Goal: Information Seeking & Learning: Learn about a topic

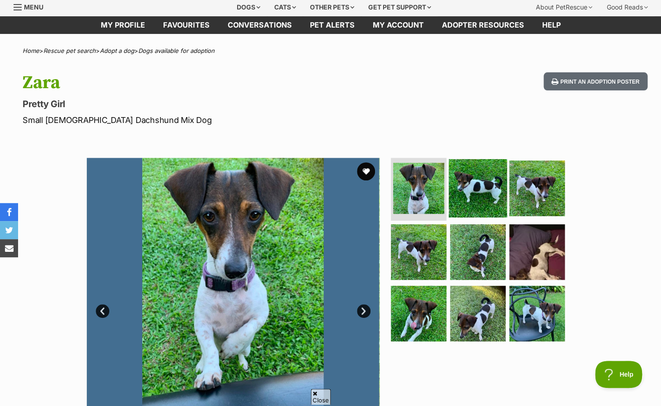
click at [472, 182] on img at bounding box center [477, 188] width 58 height 58
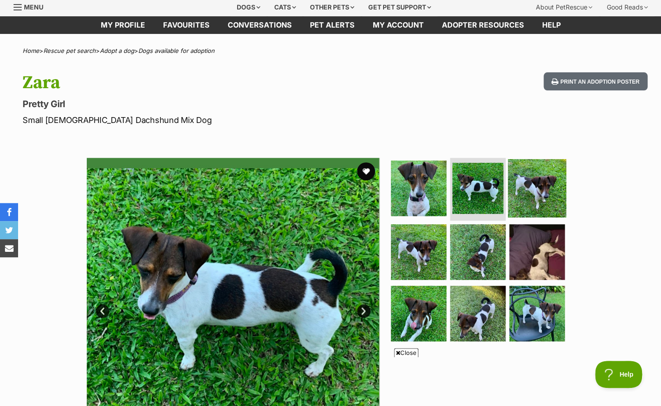
click at [542, 186] on img at bounding box center [537, 188] width 58 height 58
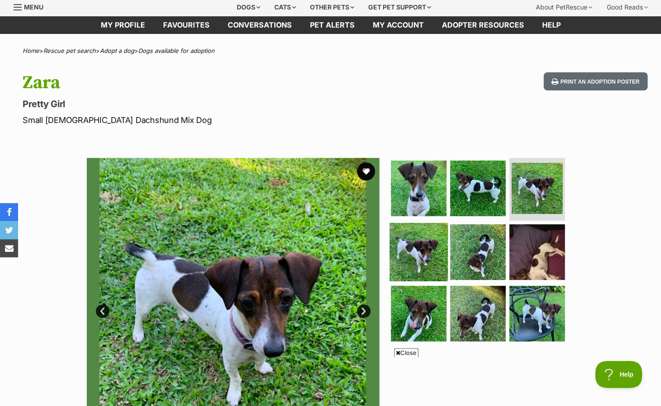
click at [421, 250] on img at bounding box center [418, 252] width 58 height 58
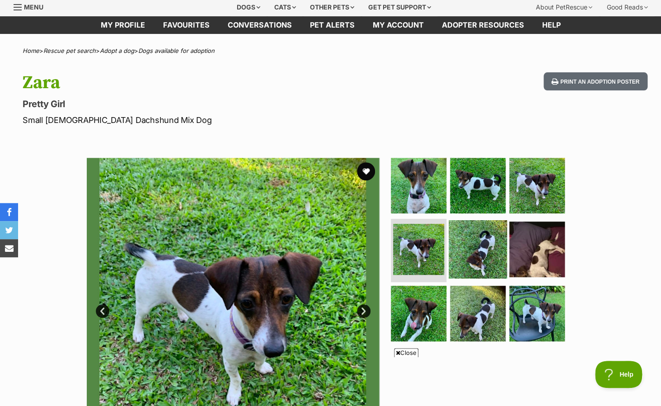
click at [466, 246] on img at bounding box center [477, 249] width 58 height 58
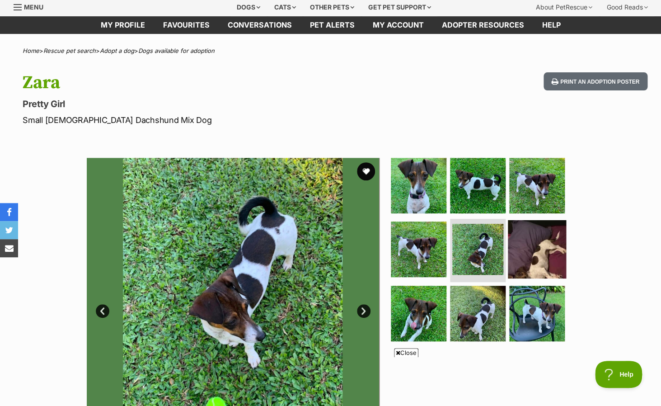
click at [546, 235] on img at bounding box center [537, 249] width 58 height 58
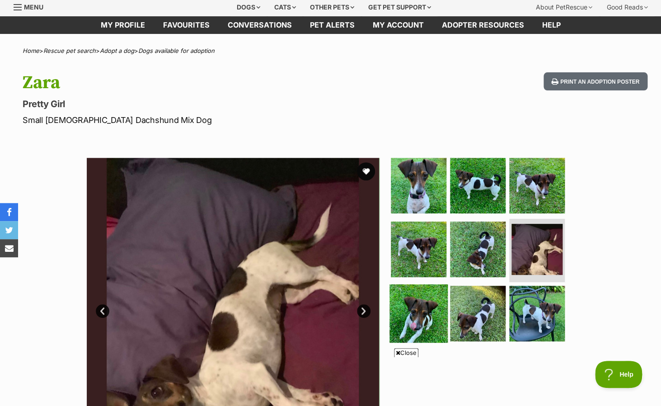
click at [424, 312] on img at bounding box center [418, 313] width 58 height 58
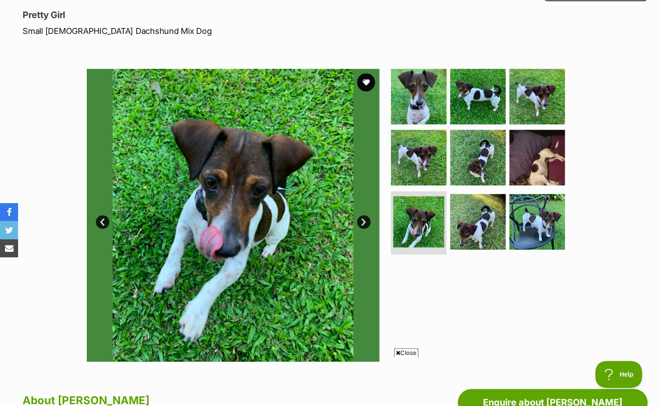
scroll to position [122, 0]
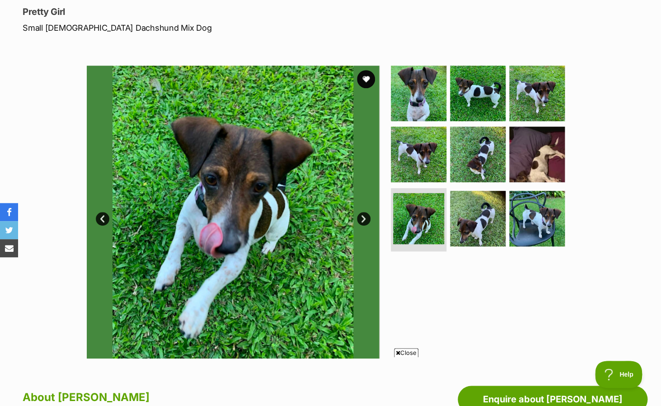
click at [366, 219] on link "Next" at bounding box center [364, 219] width 14 height 14
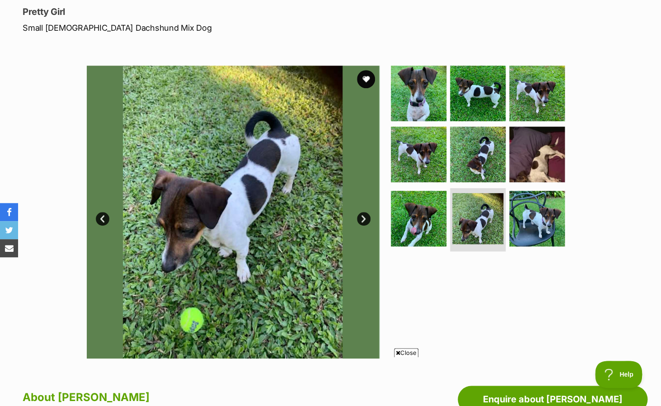
click at [366, 219] on link "Next" at bounding box center [364, 219] width 14 height 14
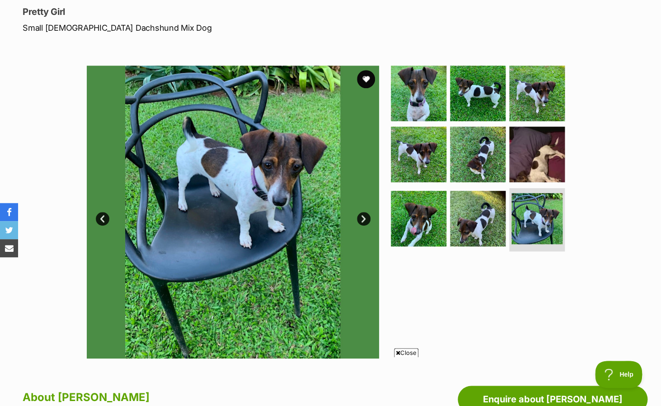
click at [366, 219] on link "Next" at bounding box center [364, 219] width 14 height 14
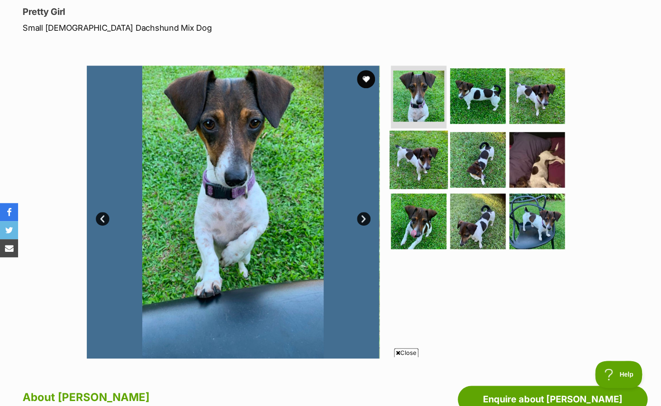
click at [421, 169] on img at bounding box center [418, 160] width 58 height 58
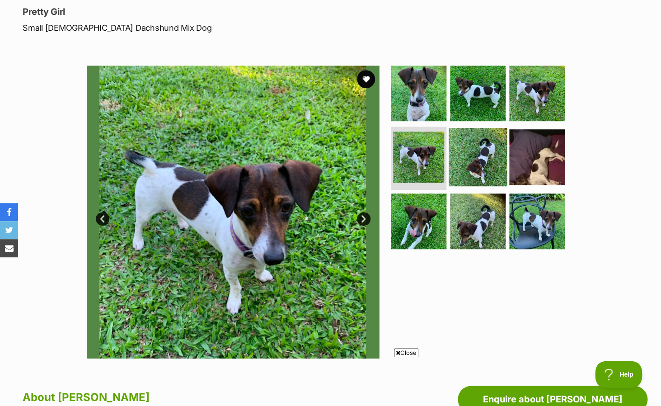
click at [481, 169] on img at bounding box center [477, 157] width 58 height 58
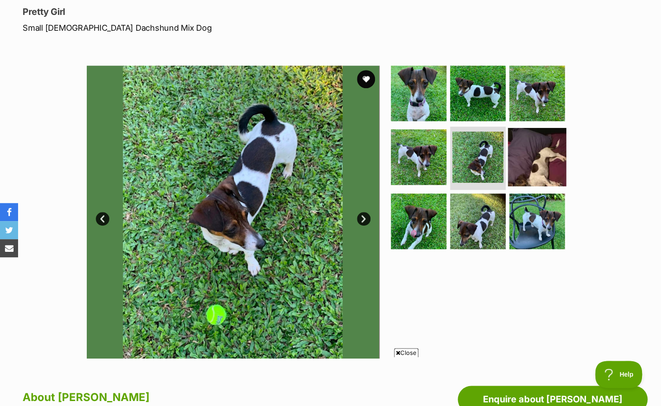
click at [536, 160] on img at bounding box center [537, 157] width 58 height 58
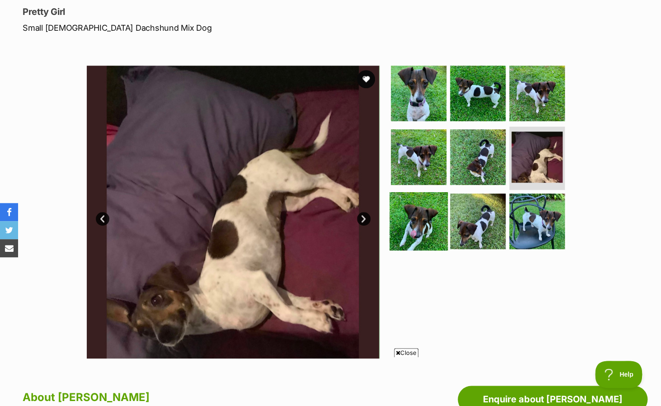
click at [422, 226] on img at bounding box center [418, 221] width 58 height 58
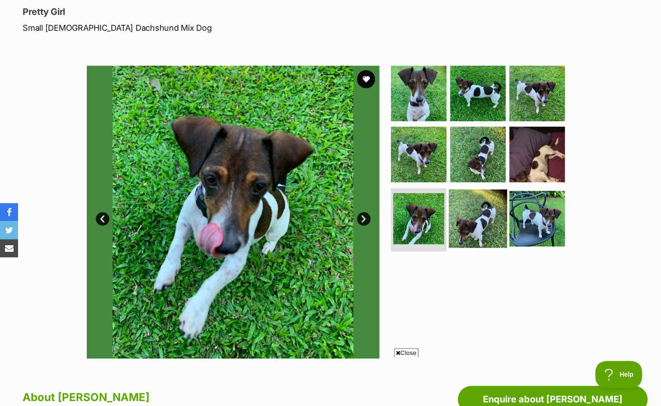
click at [479, 223] on img at bounding box center [477, 218] width 58 height 58
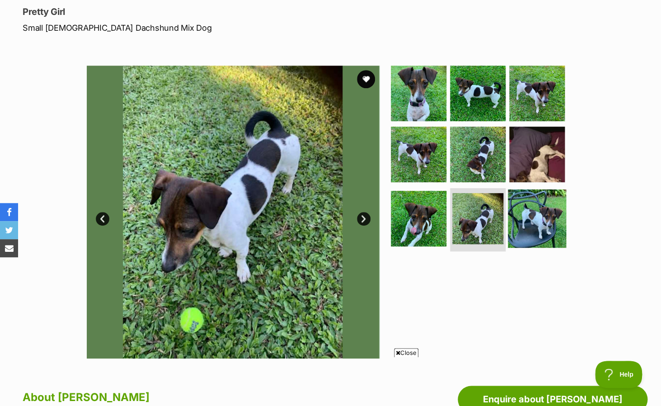
click at [546, 215] on img at bounding box center [537, 218] width 58 height 58
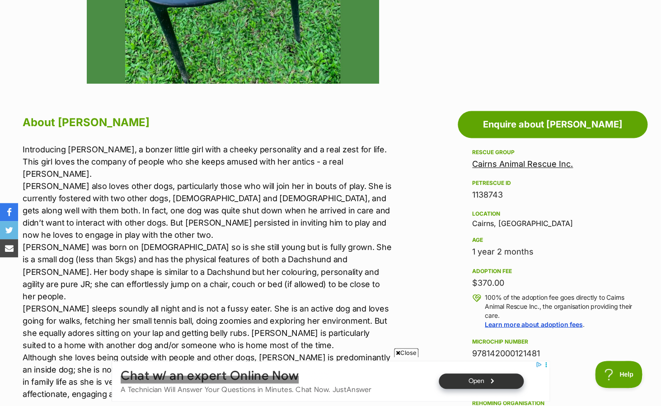
scroll to position [398, 0]
